Goal: Find specific page/section: Find specific page/section

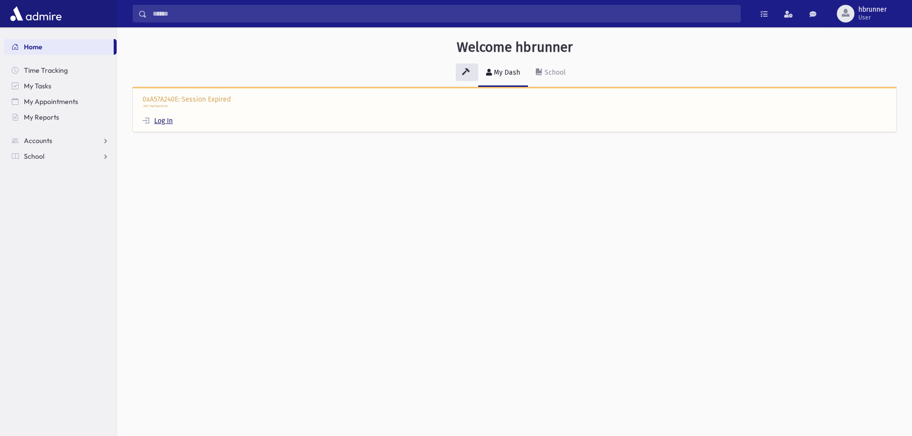
click at [158, 118] on link "Log In" at bounding box center [157, 121] width 30 height 8
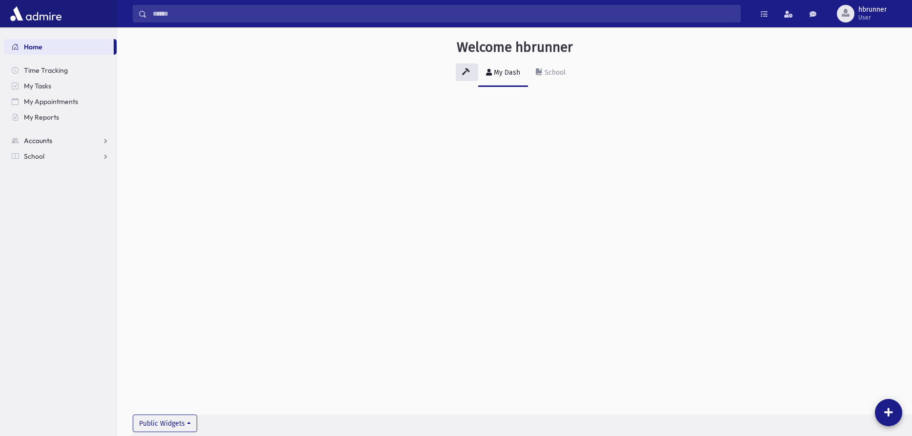
click at [53, 140] on link "Accounts" at bounding box center [60, 141] width 113 height 16
click at [52, 152] on span "Account List" at bounding box center [48, 156] width 38 height 9
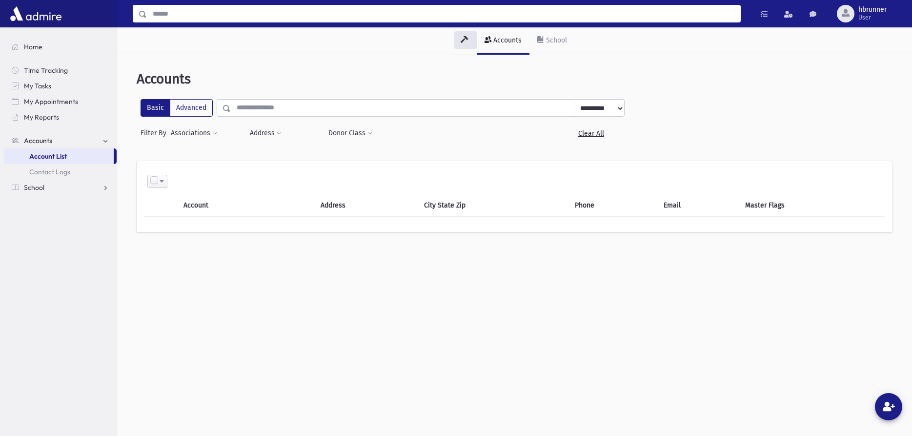
click at [228, 15] on input "Search" at bounding box center [443, 14] width 593 height 18
type input "******"
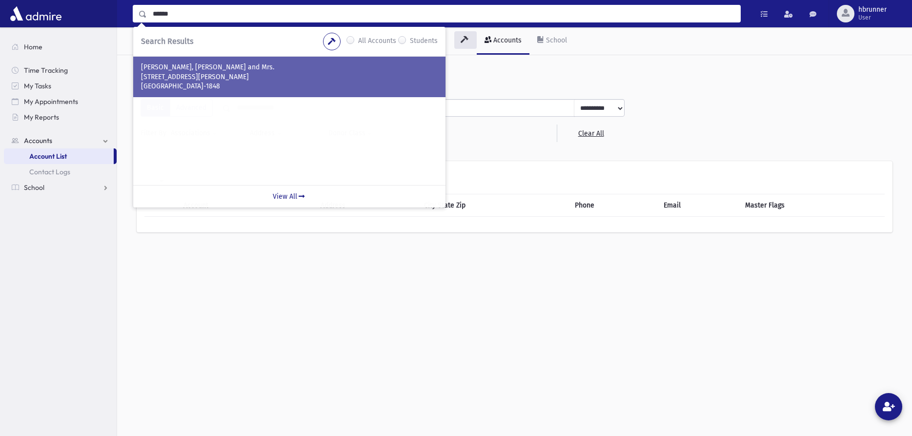
click at [198, 79] on p "82 Harrison Ave" at bounding box center [289, 77] width 297 height 10
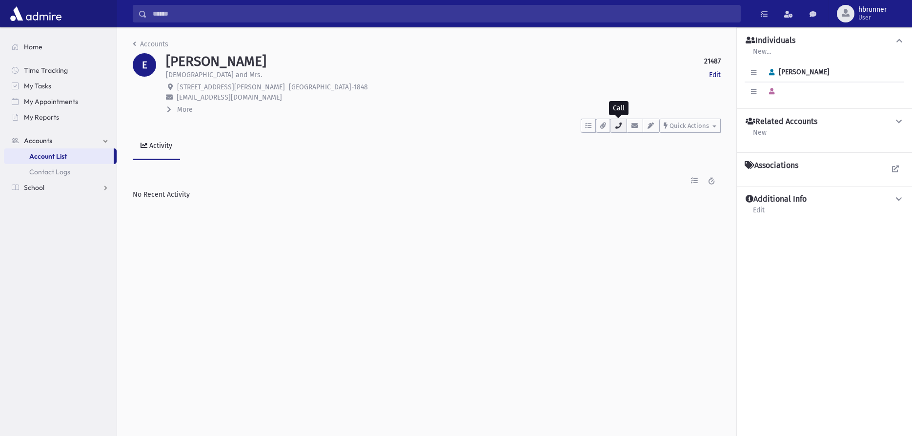
click at [614, 128] on button "button" at bounding box center [618, 126] width 17 height 14
drag, startPoint x: 650, startPoint y: 151, endPoint x: 699, endPoint y: 149, distance: 49.3
click at [699, 149] on div "• HisCell : (404) 820-6242" at bounding box center [661, 150] width 102 height 18
click at [622, 124] on icon "button" at bounding box center [618, 125] width 8 height 6
